Goal: Transaction & Acquisition: Subscribe to service/newsletter

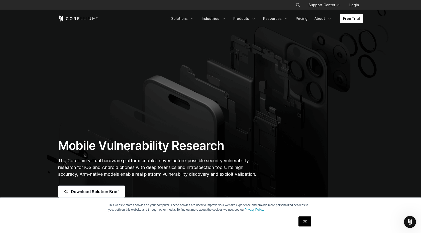
click at [155, 140] on h1 "Mobile Vulnerability Research" at bounding box center [158, 145] width 200 height 15
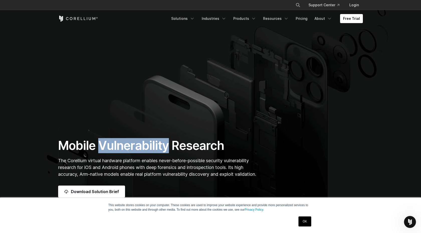
click at [155, 140] on h1 "Mobile Vulnerability Research" at bounding box center [158, 145] width 200 height 15
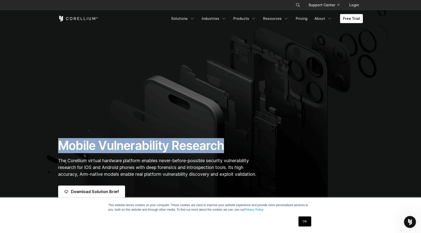
click at [155, 140] on h1 "Mobile Vulnerability Research" at bounding box center [158, 145] width 200 height 15
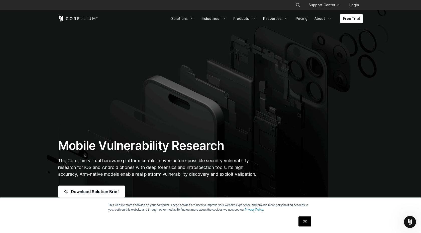
click at [156, 161] on span "The Corellium virtual hardware platform enables never-before-possible security …" at bounding box center [157, 167] width 198 height 19
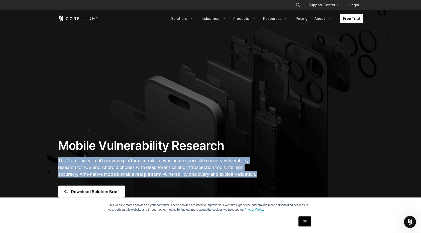
click at [156, 161] on span "The Corellium virtual hardware platform enables never-before-possible security …" at bounding box center [157, 167] width 198 height 19
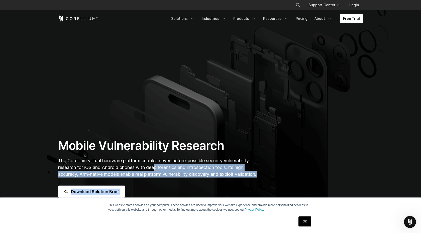
drag, startPoint x: 156, startPoint y: 161, endPoint x: 154, endPoint y: 176, distance: 15.4
click at [154, 177] on p "The Corellium virtual hardware platform enables never-before-possible security …" at bounding box center [158, 167] width 200 height 20
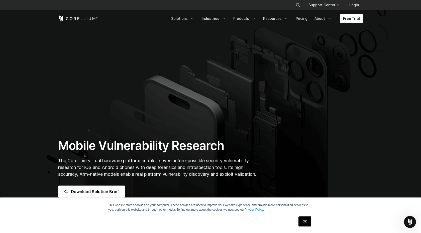
click at [153, 169] on span "The Corellium virtual hardware platform enables never-before-possible security …" at bounding box center [157, 167] width 198 height 19
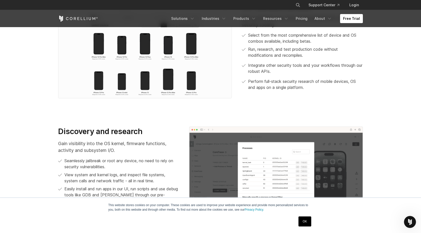
scroll to position [309, 0]
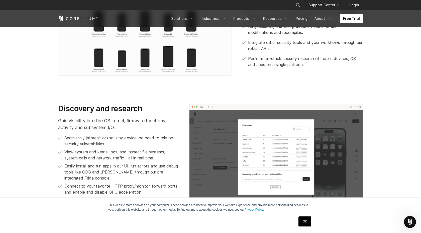
click at [238, 221] on link "OK" at bounding box center [305, 221] width 13 height 10
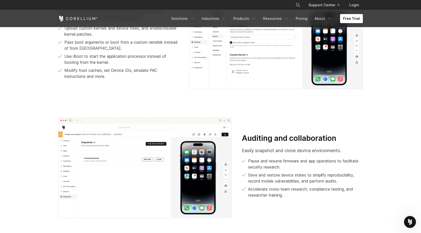
scroll to position [714, 0]
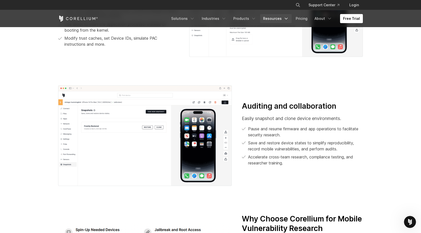
click at [238, 20] on link "Resources" at bounding box center [276, 18] width 32 height 9
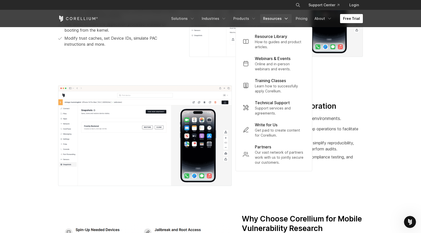
click at [238, 17] on link "Free Trial" at bounding box center [351, 18] width 23 height 9
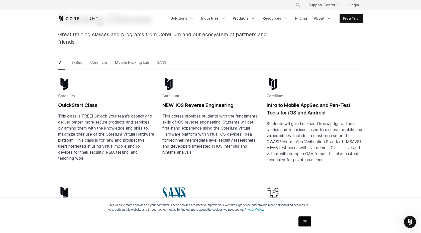
scroll to position [109, 0]
